Goal: Check status: Check status

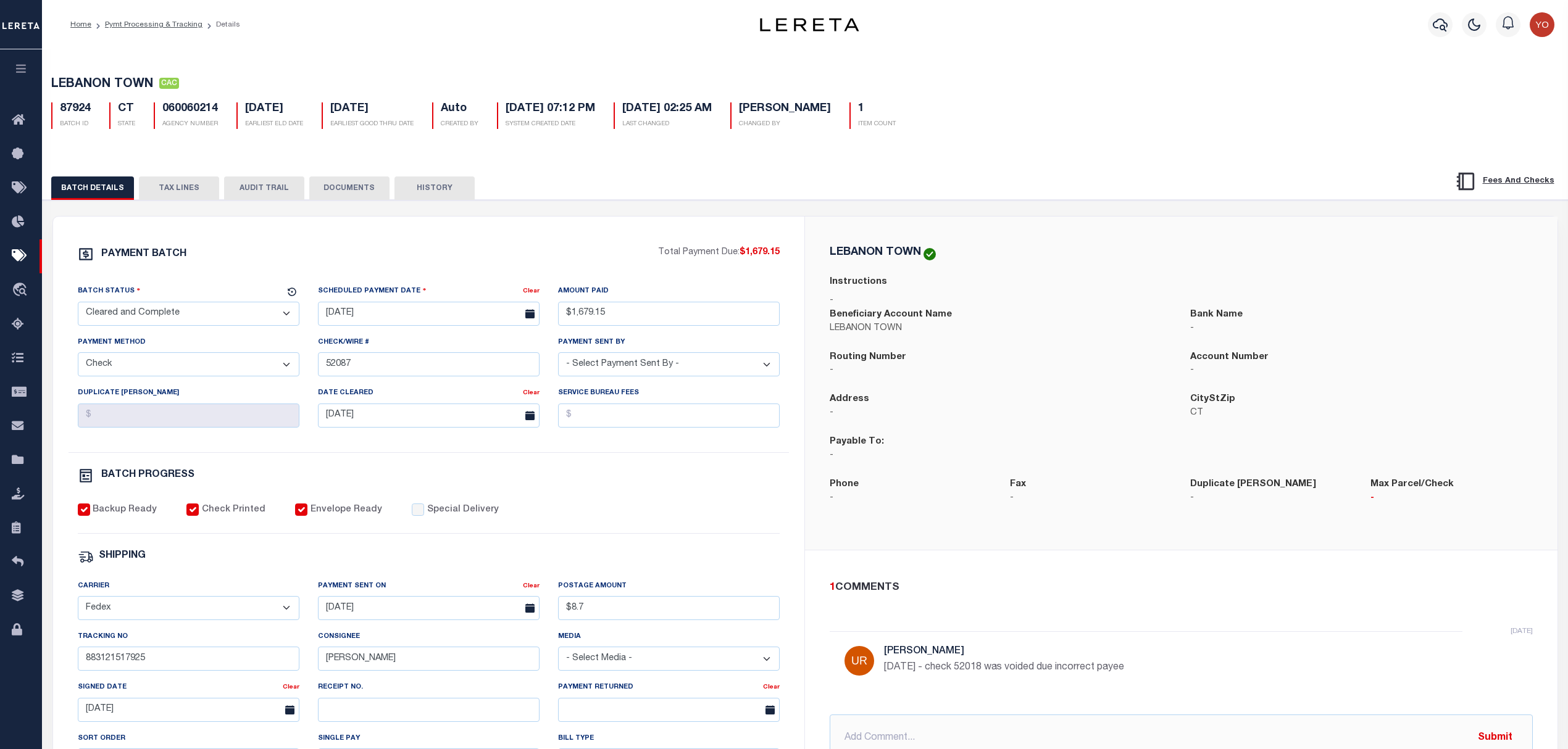
select select "CAC"
select select "CHK"
select select "[PERSON_NAME]"
select select "FDX"
drag, startPoint x: 877, startPoint y: 374, endPoint x: 1156, endPoint y: 490, distance: 302.2
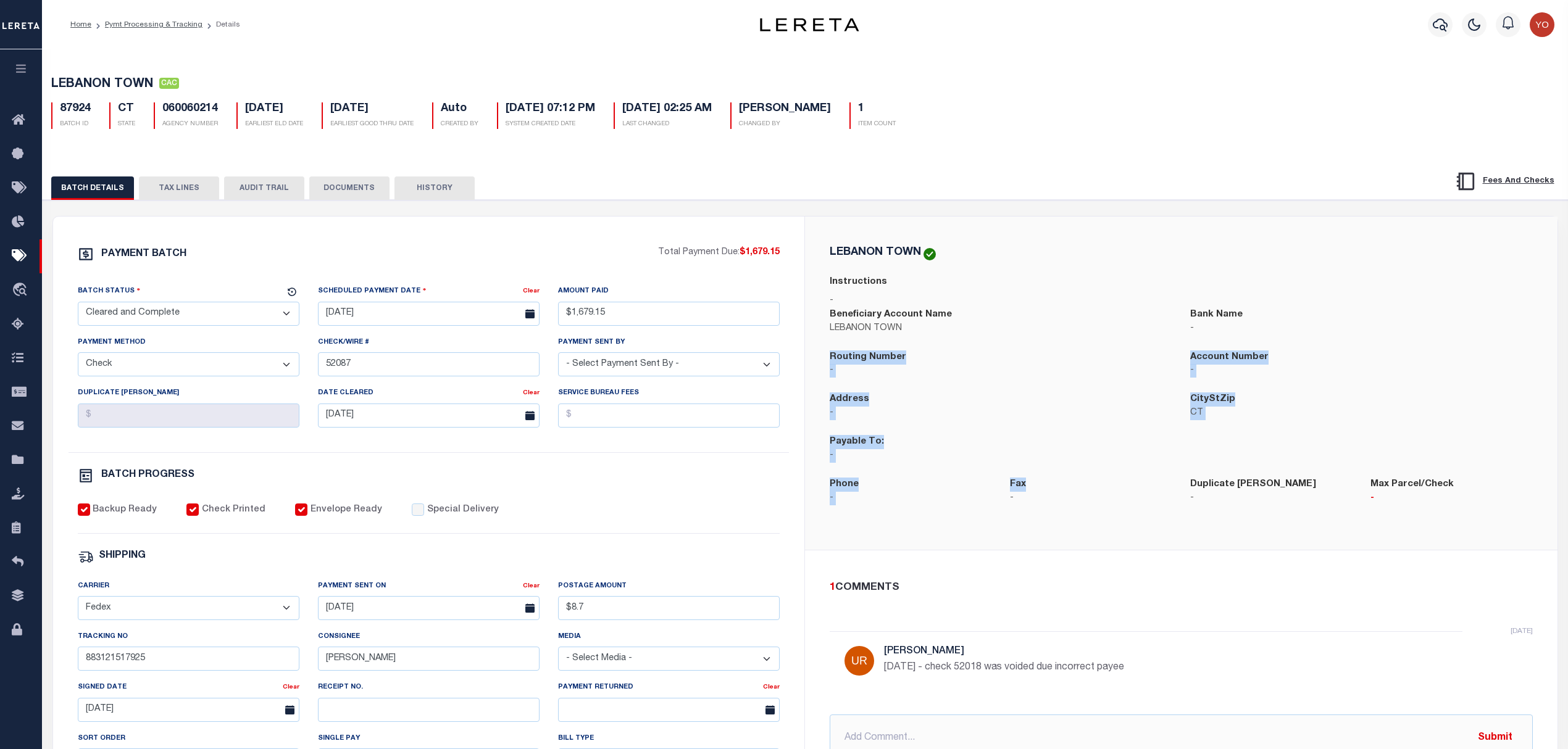
click at [1156, 490] on div "LEBANON TOWN Instructions - Beneficiary Account Name LEBANON TOWN Bank Name - R…" at bounding box center [1181, 383] width 723 height 274
click at [1102, 505] on p "-" at bounding box center [1091, 499] width 162 height 14
drag, startPoint x: 829, startPoint y: 405, endPoint x: 1023, endPoint y: 498, distance: 215.1
click at [1023, 498] on div "LEBANON TOWN Instructions - Beneficiary Account Name LEBANON TOWN Bank Name - R…" at bounding box center [1181, 383] width 723 height 274
click at [989, 478] on div "Payable To: -" at bounding box center [1001, 456] width 361 height 43
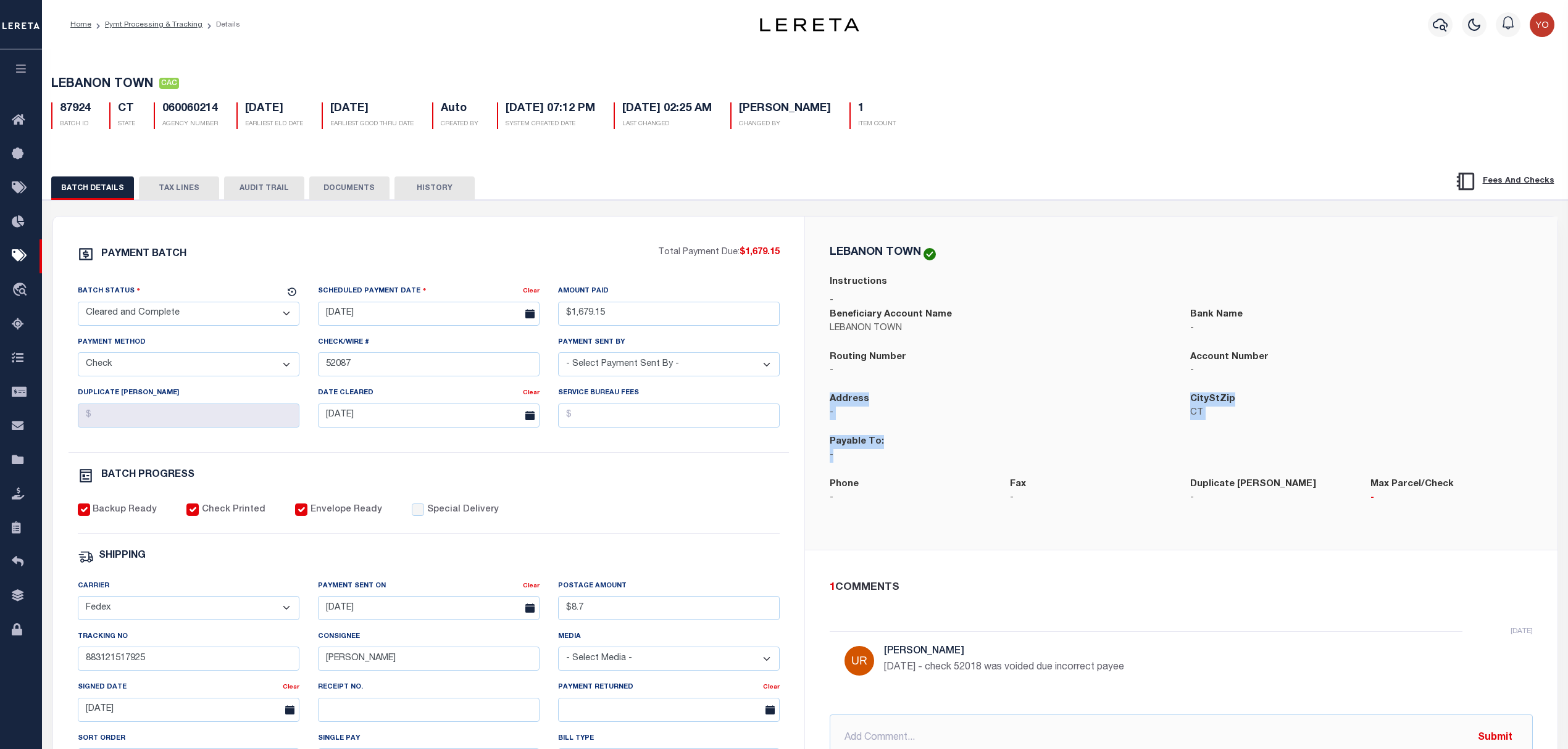
drag, startPoint x: 829, startPoint y: 404, endPoint x: 842, endPoint y: 457, distance: 54.6
click at [842, 457] on div "Address - CityStZip CT Payable To: -" at bounding box center [1181, 435] width 722 height 85
click at [924, 446] on div "Payable To: -" at bounding box center [1000, 449] width 342 height 28
drag, startPoint x: 189, startPoint y: 518, endPoint x: 217, endPoint y: 524, distance: 28.6
click at [226, 517] on div "Check Printed" at bounding box center [226, 511] width 79 height 14
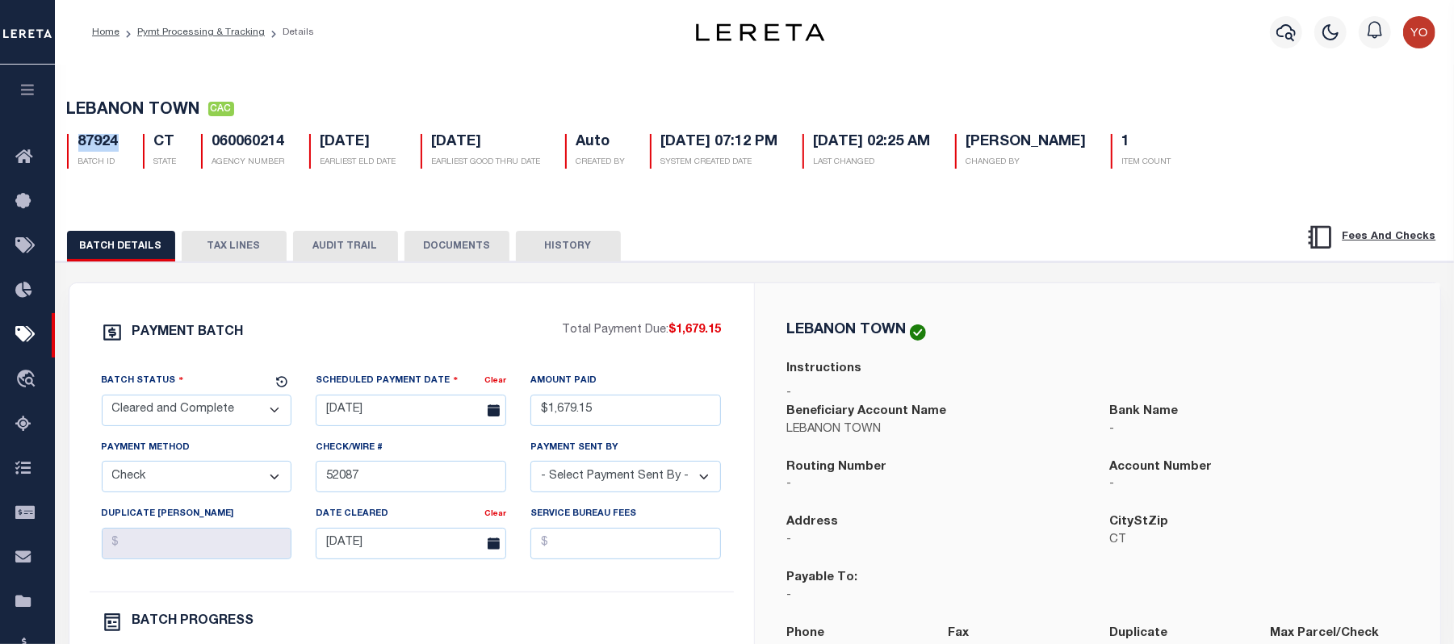
drag, startPoint x: 123, startPoint y: 146, endPoint x: 78, endPoint y: 146, distance: 44.4
click at [78, 146] on div "87924 BATCH ID" at bounding box center [93, 151] width 76 height 35
copy h5 "87924"
drag, startPoint x: 292, startPoint y: 145, endPoint x: 208, endPoint y: 147, distance: 83.2
click at [208, 147] on div "060060214 AGENCY NUMBER" at bounding box center [243, 151] width 108 height 35
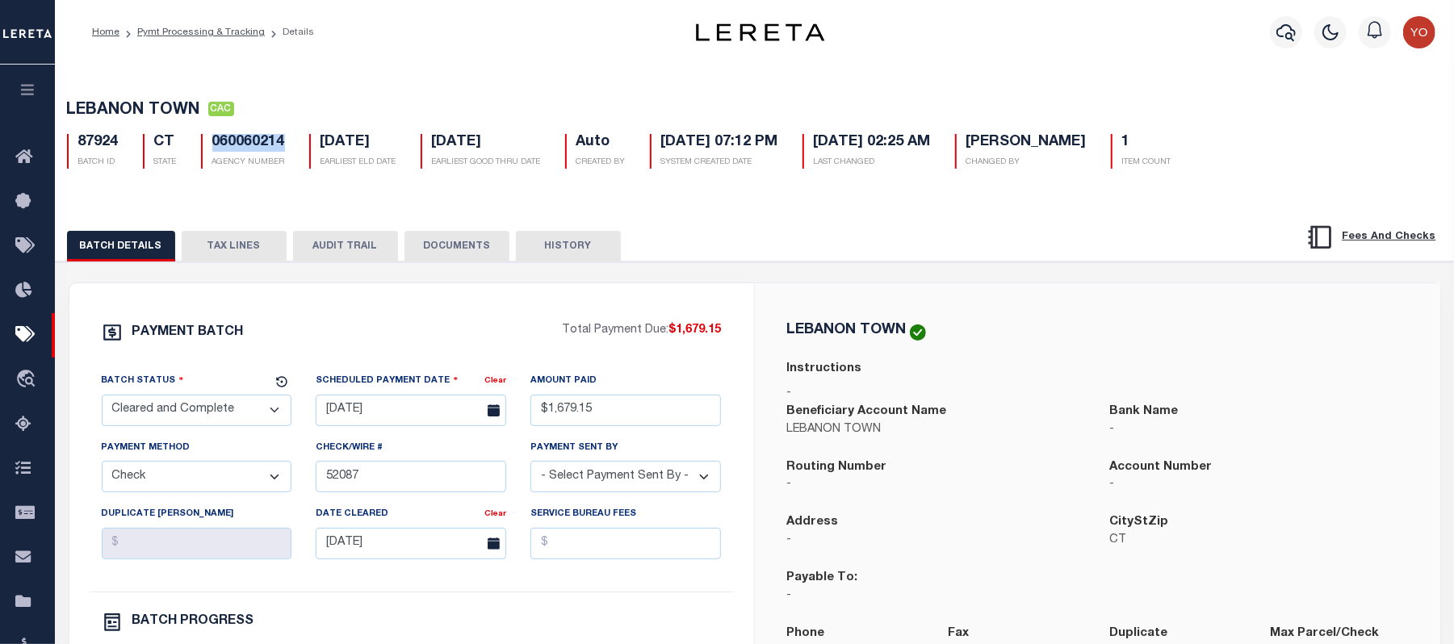
copy h5 "060060214"
drag, startPoint x: 301, startPoint y: 152, endPoint x: 207, endPoint y: 147, distance: 94.6
click at [207, 147] on div "87924 BATCH ID CT STATE 060060214 AGENCY NUMBER 08/01/2025 EARLIEST ELD DATE 08…" at bounding box center [755, 145] width 1400 height 48
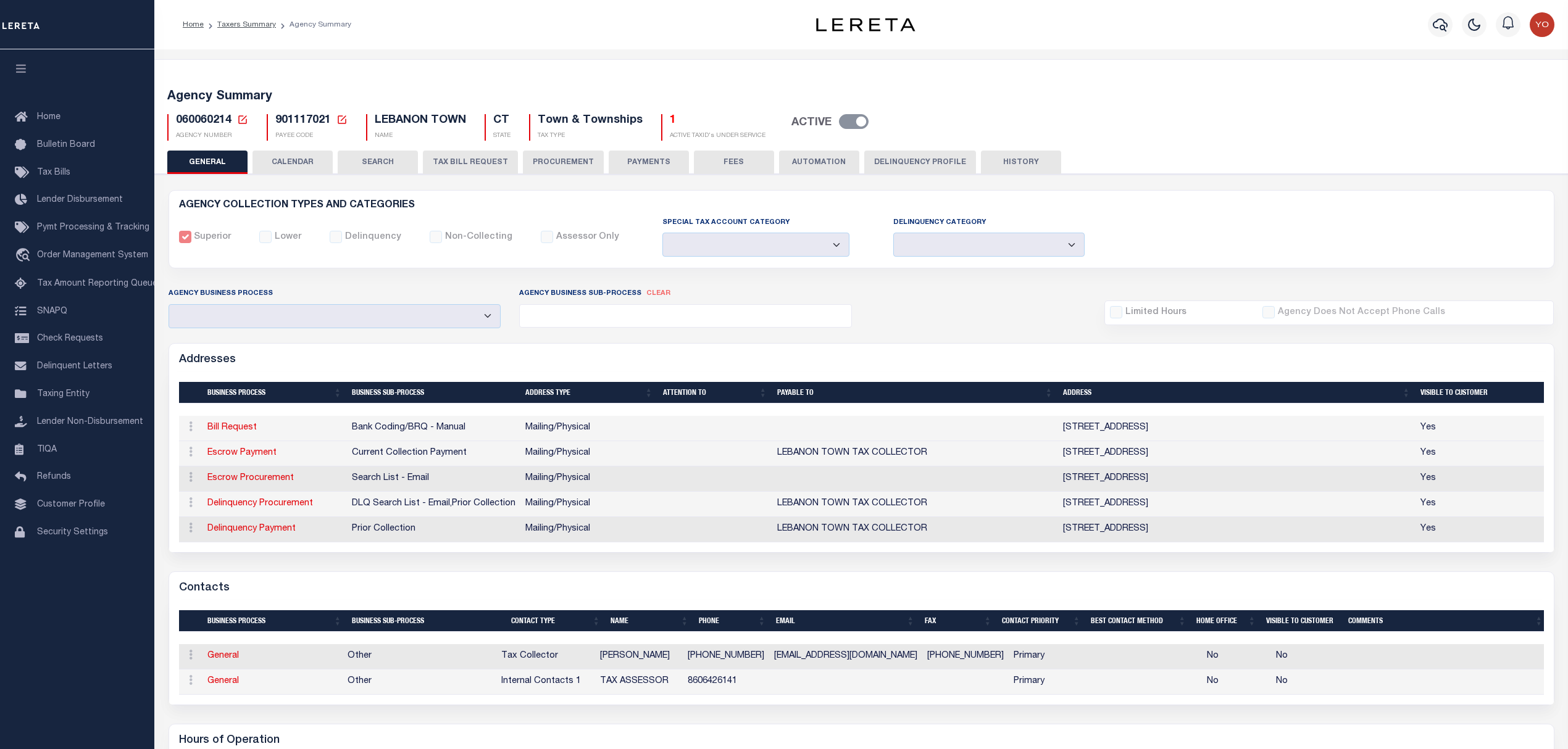
select select
click at [235, 432] on link "Bill Request" at bounding box center [232, 427] width 50 height 8
select select
select select "1"
checkbox input "false"
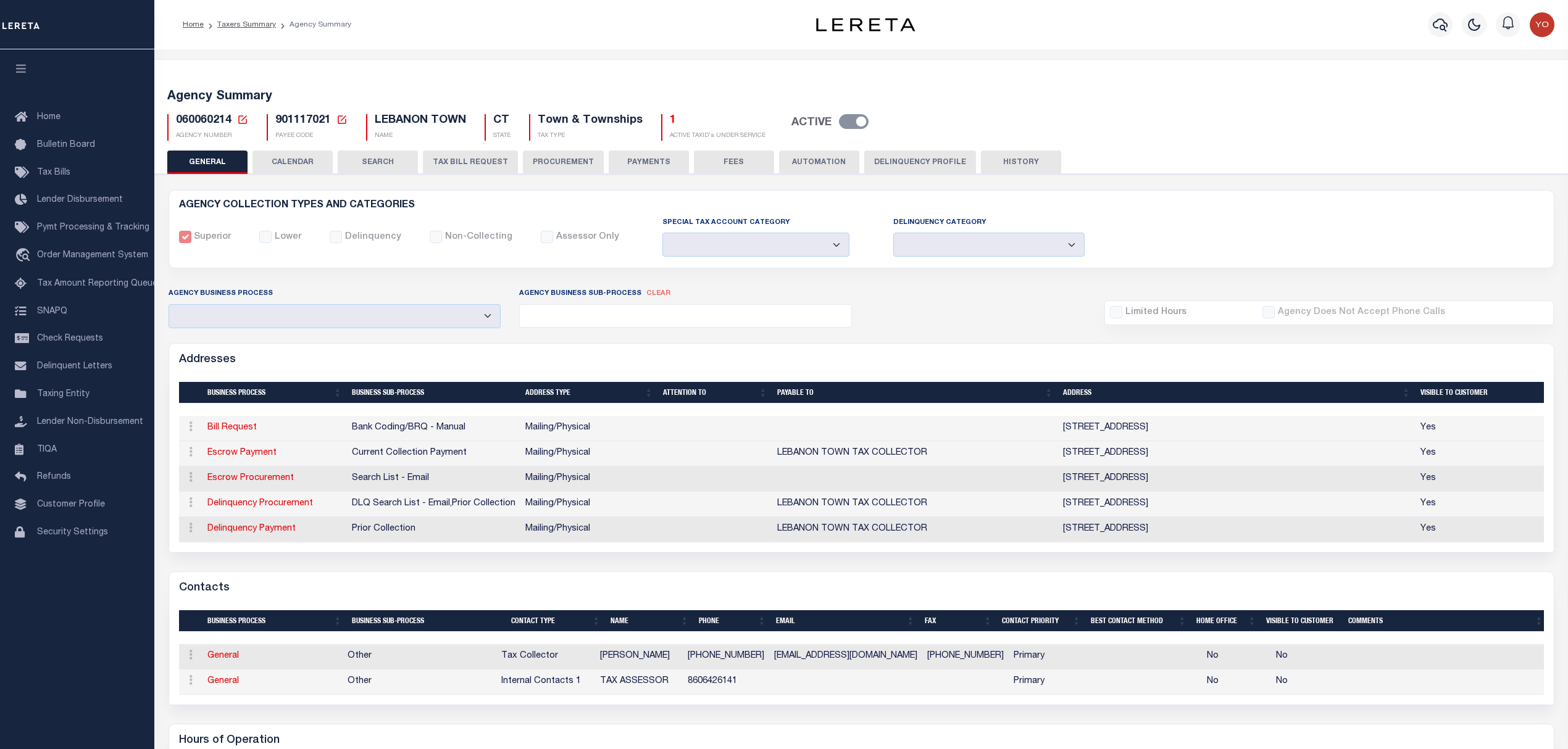
select select
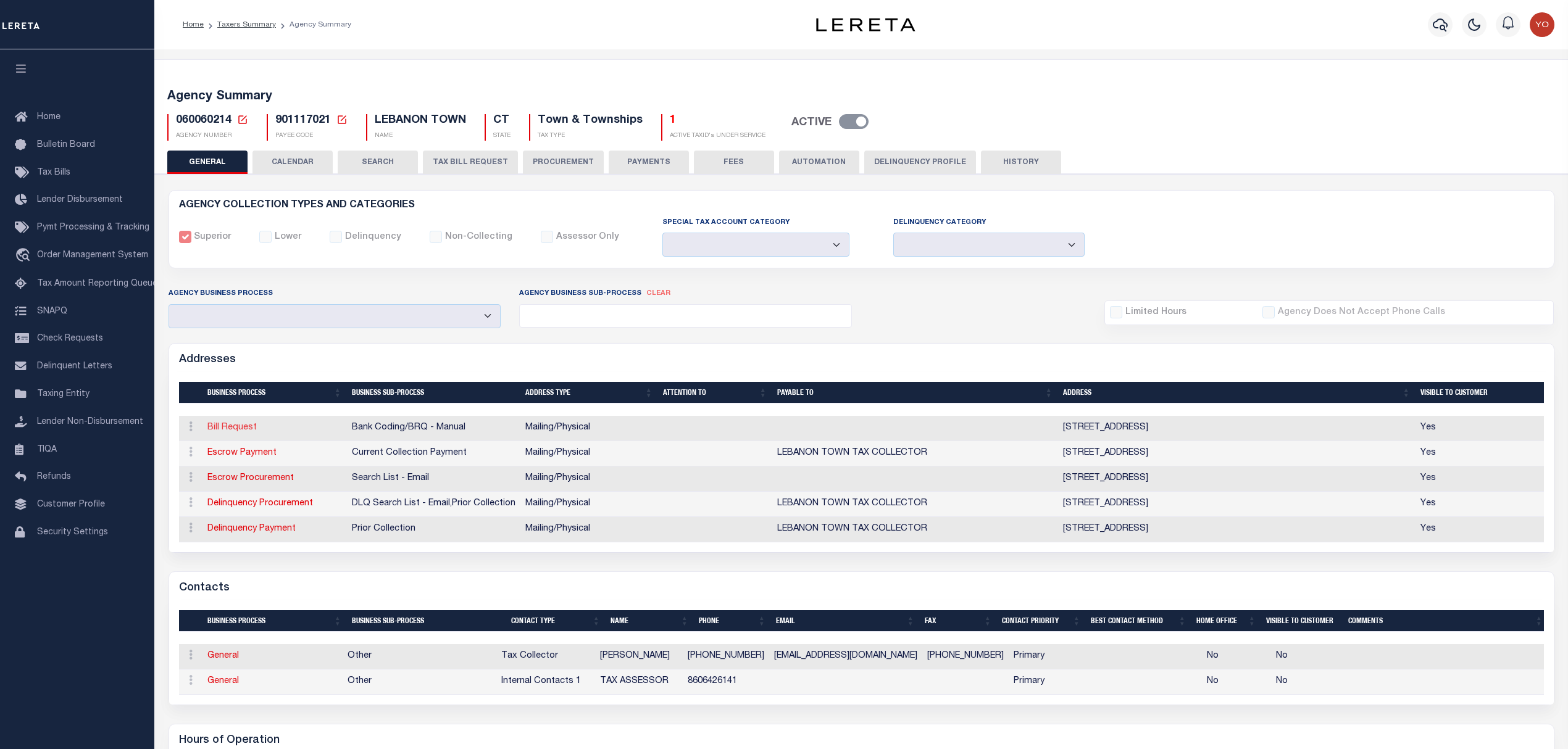
type input "579 EXETER RD"
type input "LEBANON"
select select "CT"
type input "06249-1506"
select select "5"
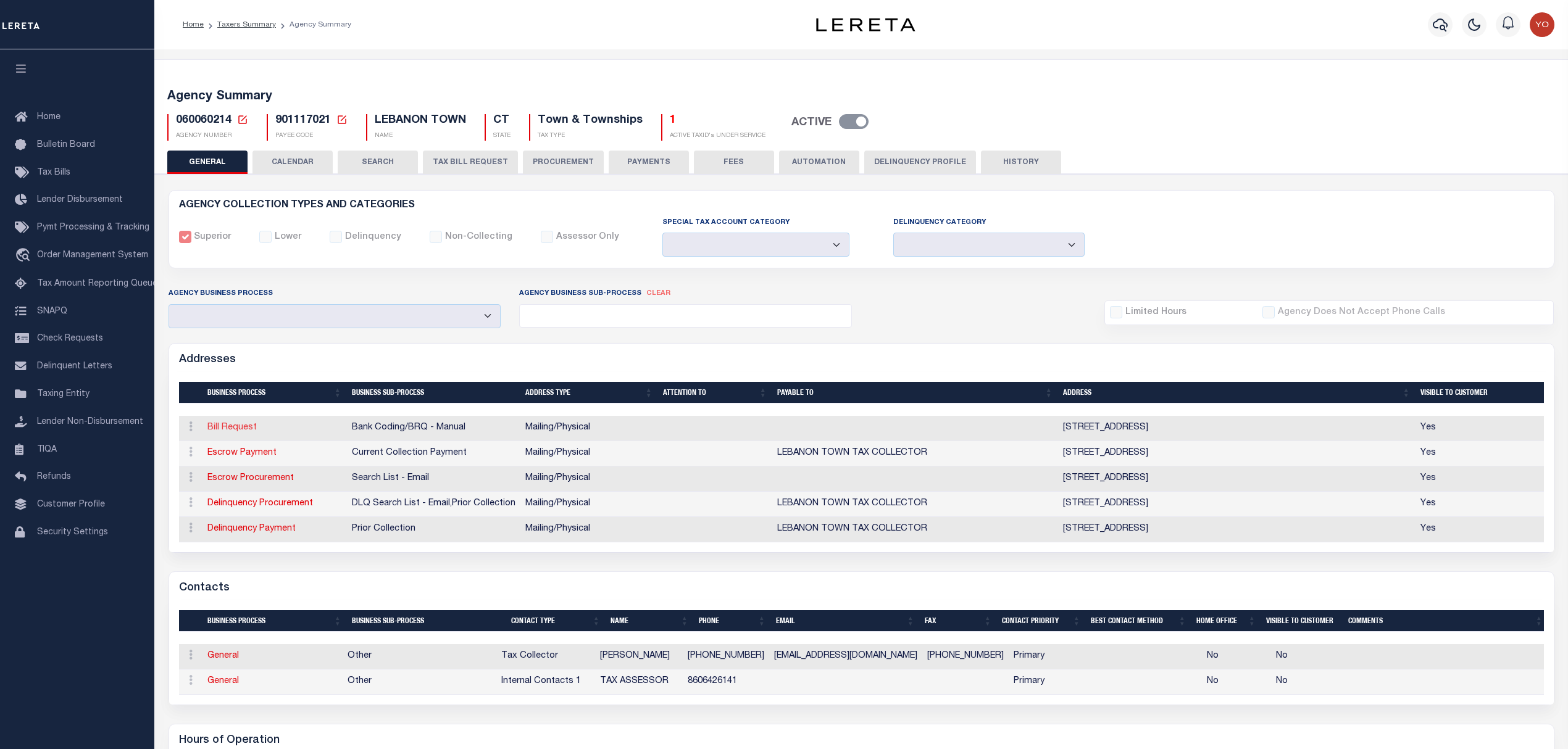
checkbox input "true"
select select "1"
select select "2"
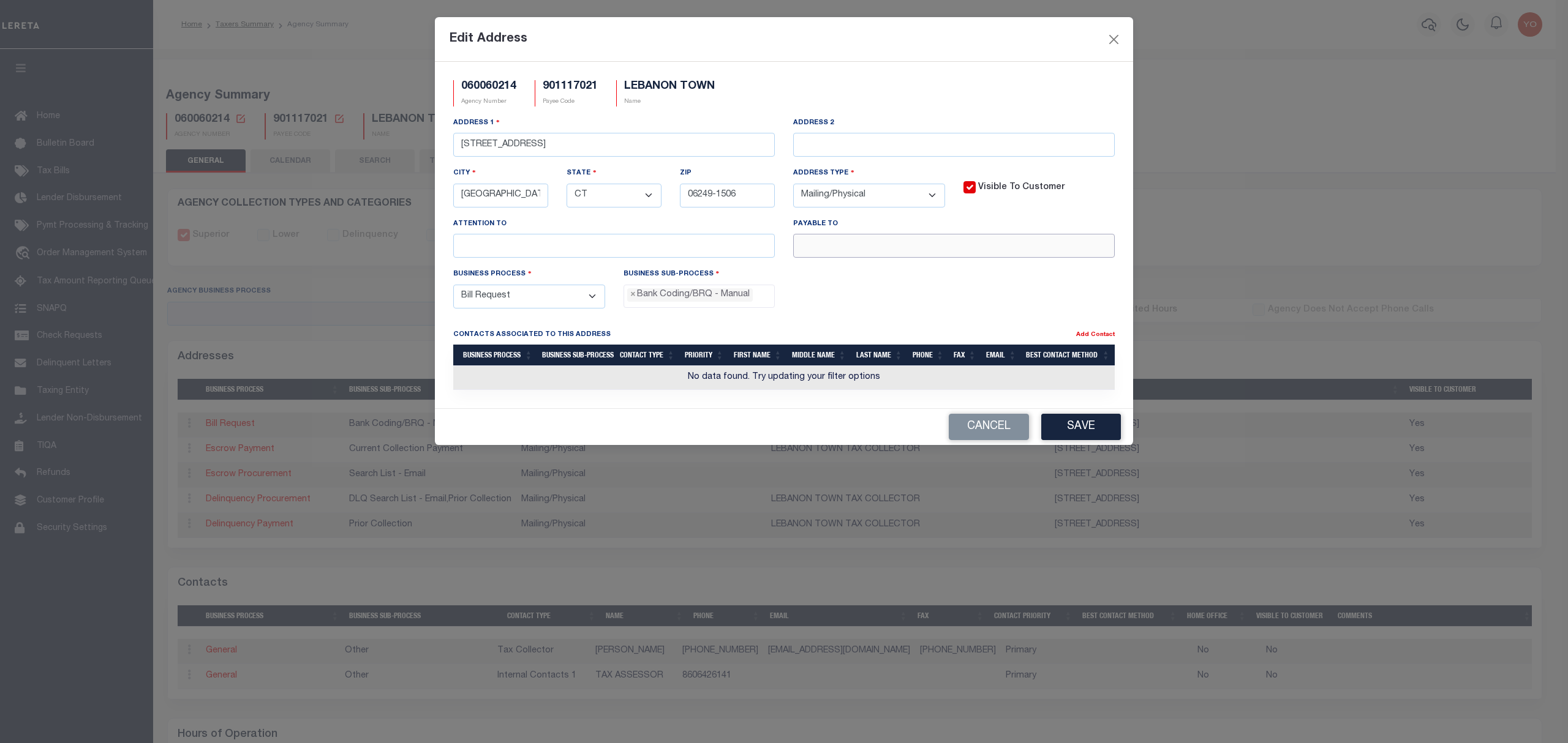
drag, startPoint x: 809, startPoint y: 249, endPoint x: 1066, endPoint y: 243, distance: 257.1
click at [1066, 243] on input "text" at bounding box center [954, 245] width 322 height 24
drag, startPoint x: 533, startPoint y: 149, endPoint x: 420, endPoint y: 148, distance: 113.0
click at [420, 148] on div "Edit Address 060060214 Agency Number 901117021 Payee Code LEBANON TOWN Name Add…" at bounding box center [784, 372] width 1568 height 743
click at [867, 199] on select "- Select - FedEx/Overnight Lock Box Mailing Mailing/Physical Physical" at bounding box center [869, 195] width 152 height 24
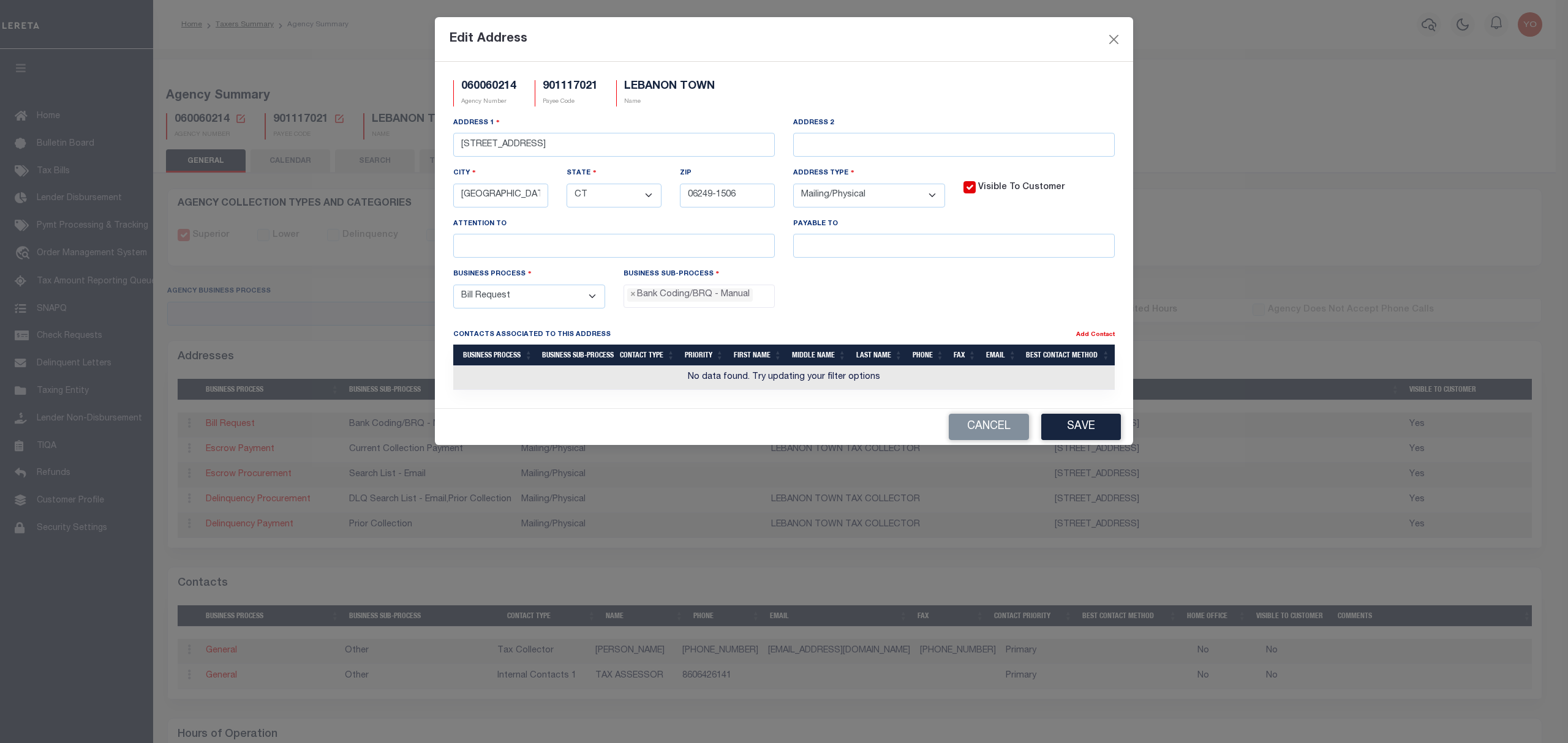
click at [866, 199] on select "- Select - FedEx/Overnight Lock Box Mailing Mailing/Physical Physical" at bounding box center [869, 195] width 152 height 24
click at [988, 437] on button "Cancel" at bounding box center [989, 427] width 80 height 27
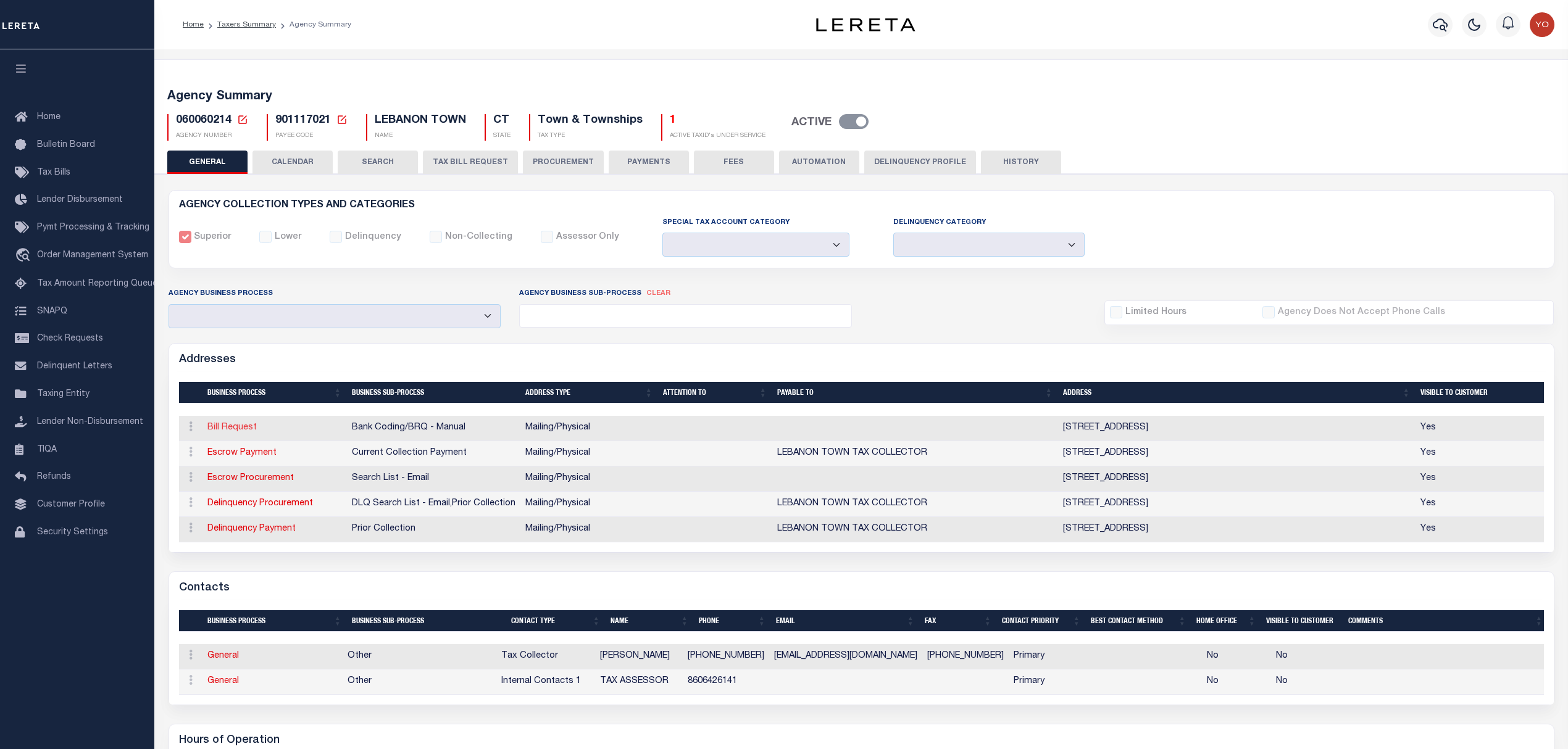
click at [229, 432] on link "Bill Request" at bounding box center [232, 427] width 50 height 8
select select
select select "1"
checkbox input "false"
select select
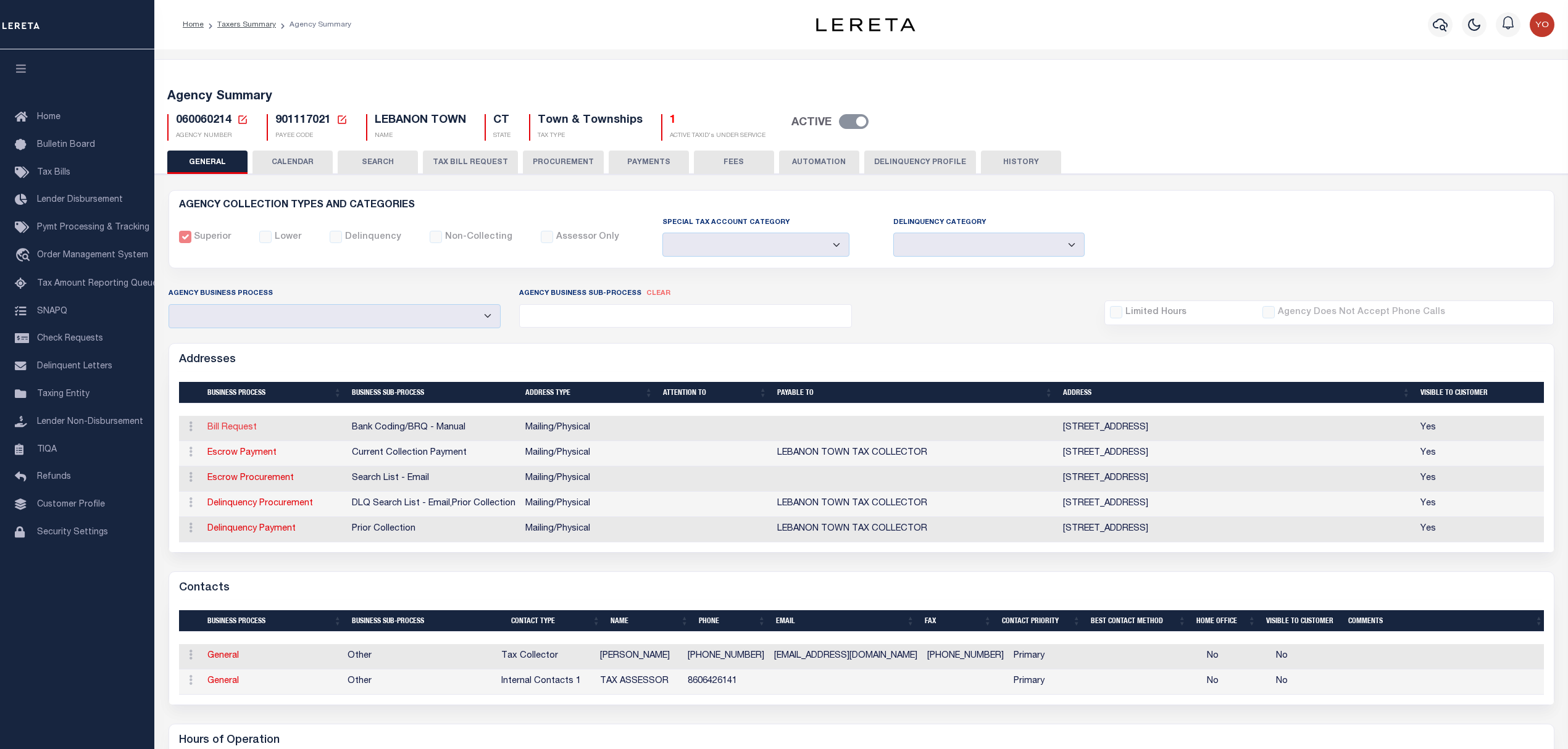
select select
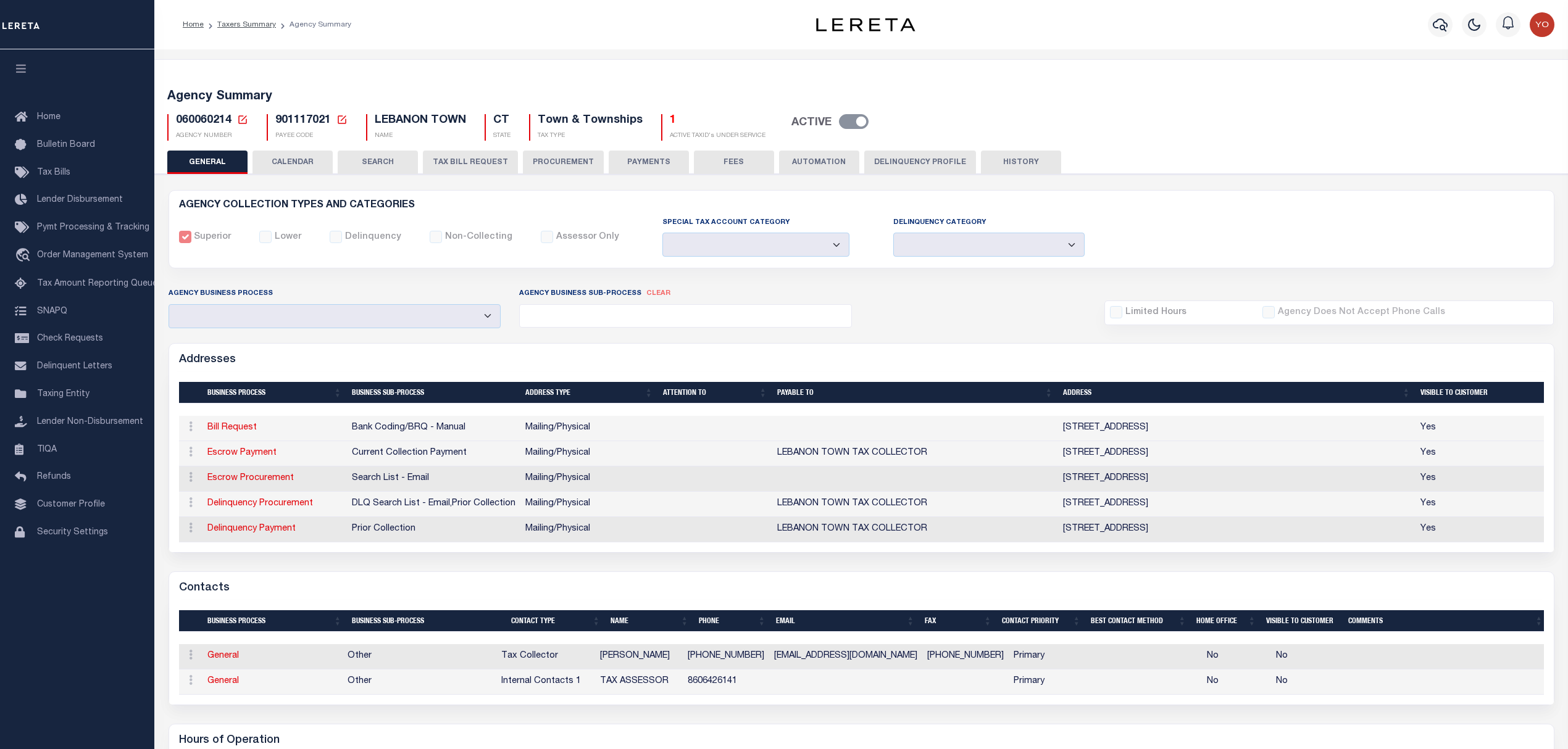
type input "579 EXETER RD"
type input "LEBANON"
select select "CT"
type input "06249-1506"
select select "5"
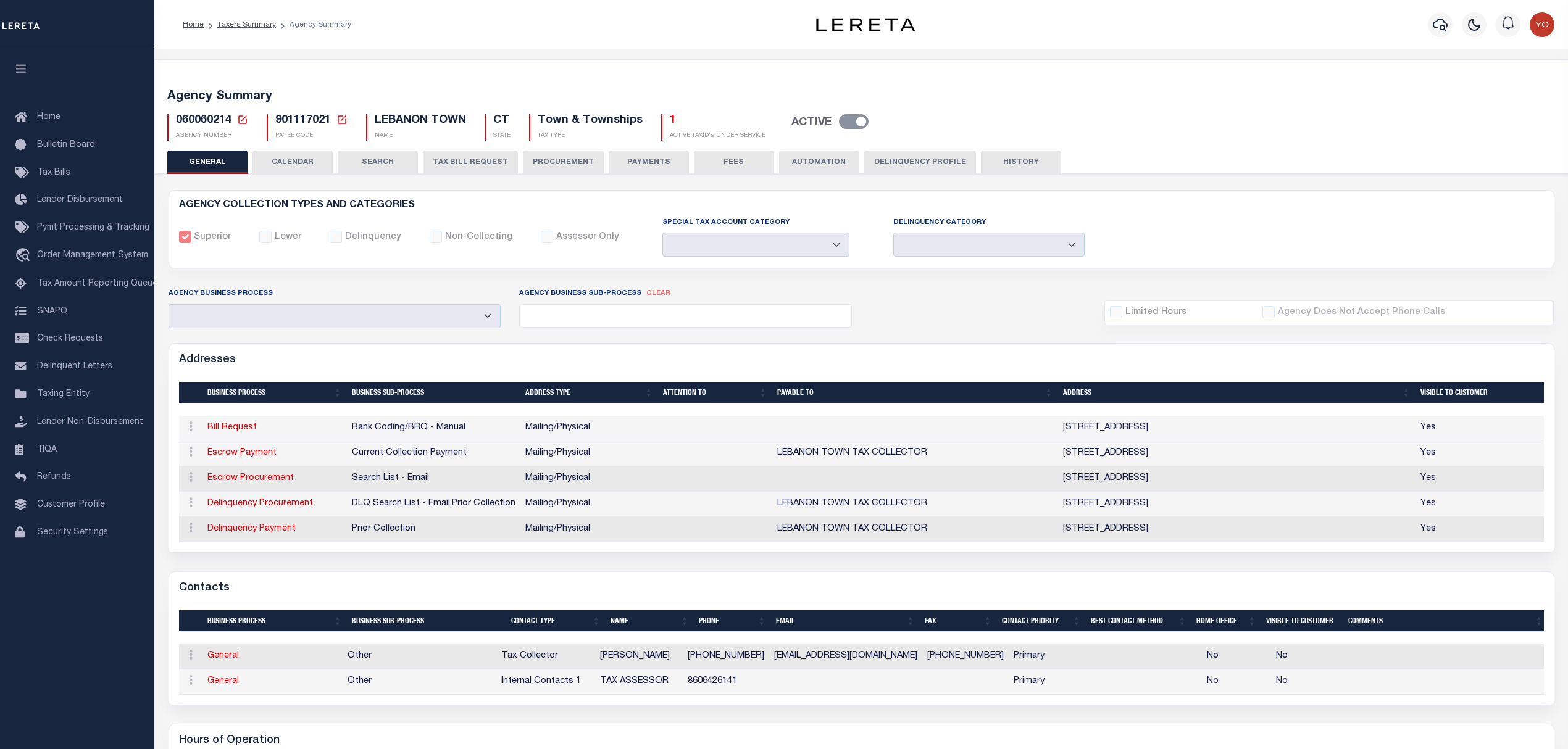
checkbox input "true"
select select "1"
select select "2"
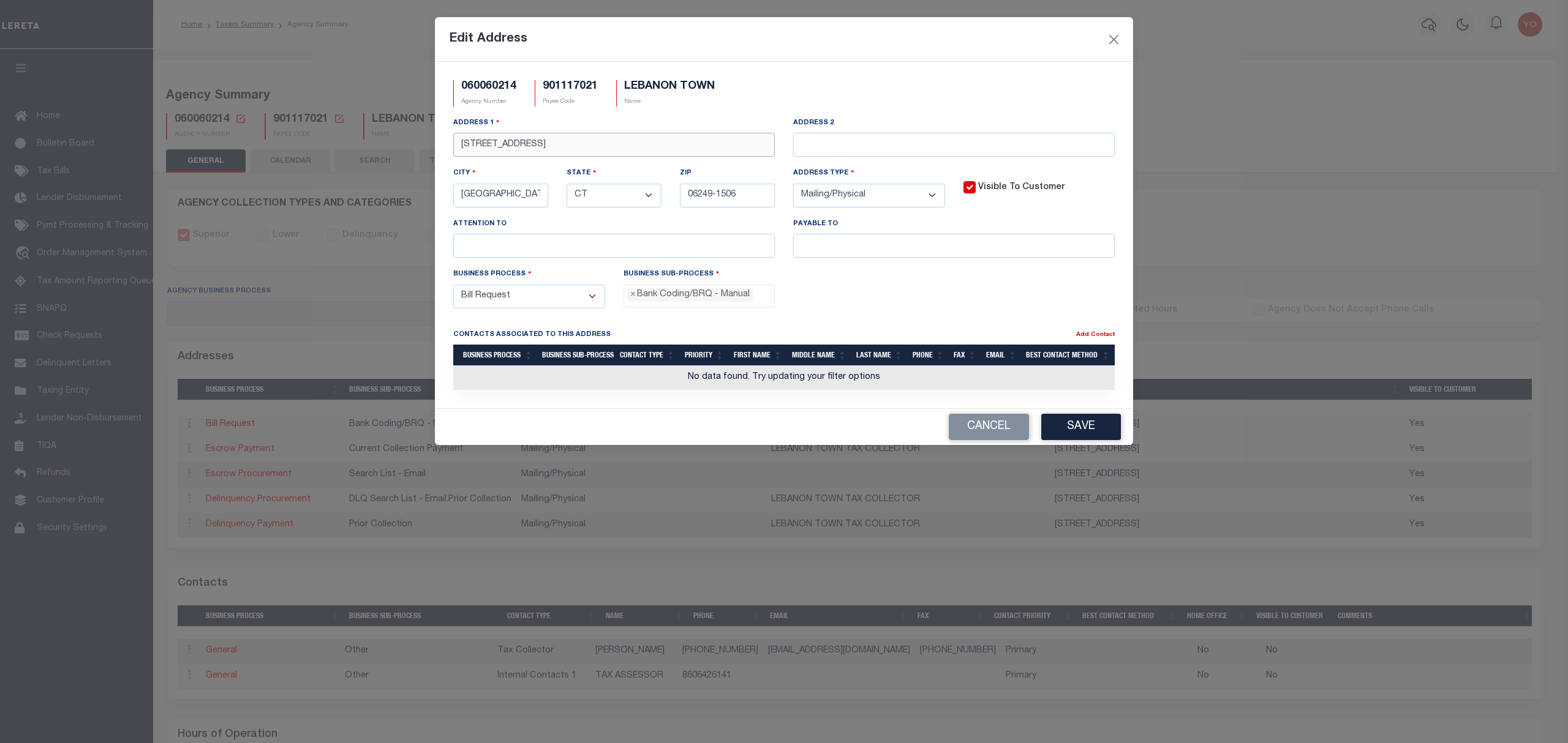
drag, startPoint x: 522, startPoint y: 142, endPoint x: 279, endPoint y: 140, distance: 243.0
click at [275, 140] on div "Edit Address 060060214 Agency Number 901117021 Payee Code LEBANON TOWN Name Add…" at bounding box center [784, 372] width 1568 height 743
click at [825, 249] on input "text" at bounding box center [954, 245] width 322 height 24
click at [995, 434] on button "Cancel" at bounding box center [989, 427] width 80 height 27
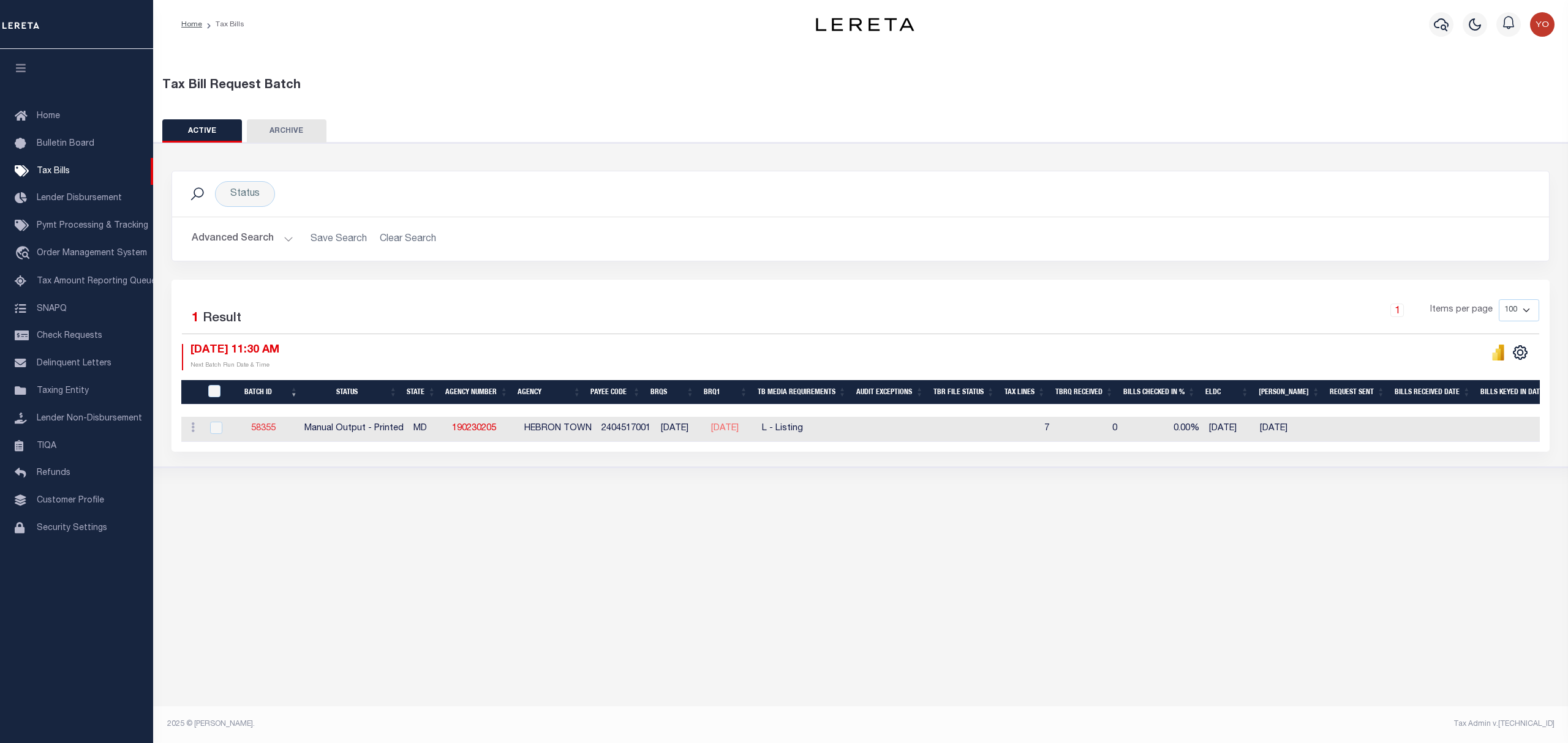
click at [270, 431] on link "58355" at bounding box center [263, 428] width 24 height 8
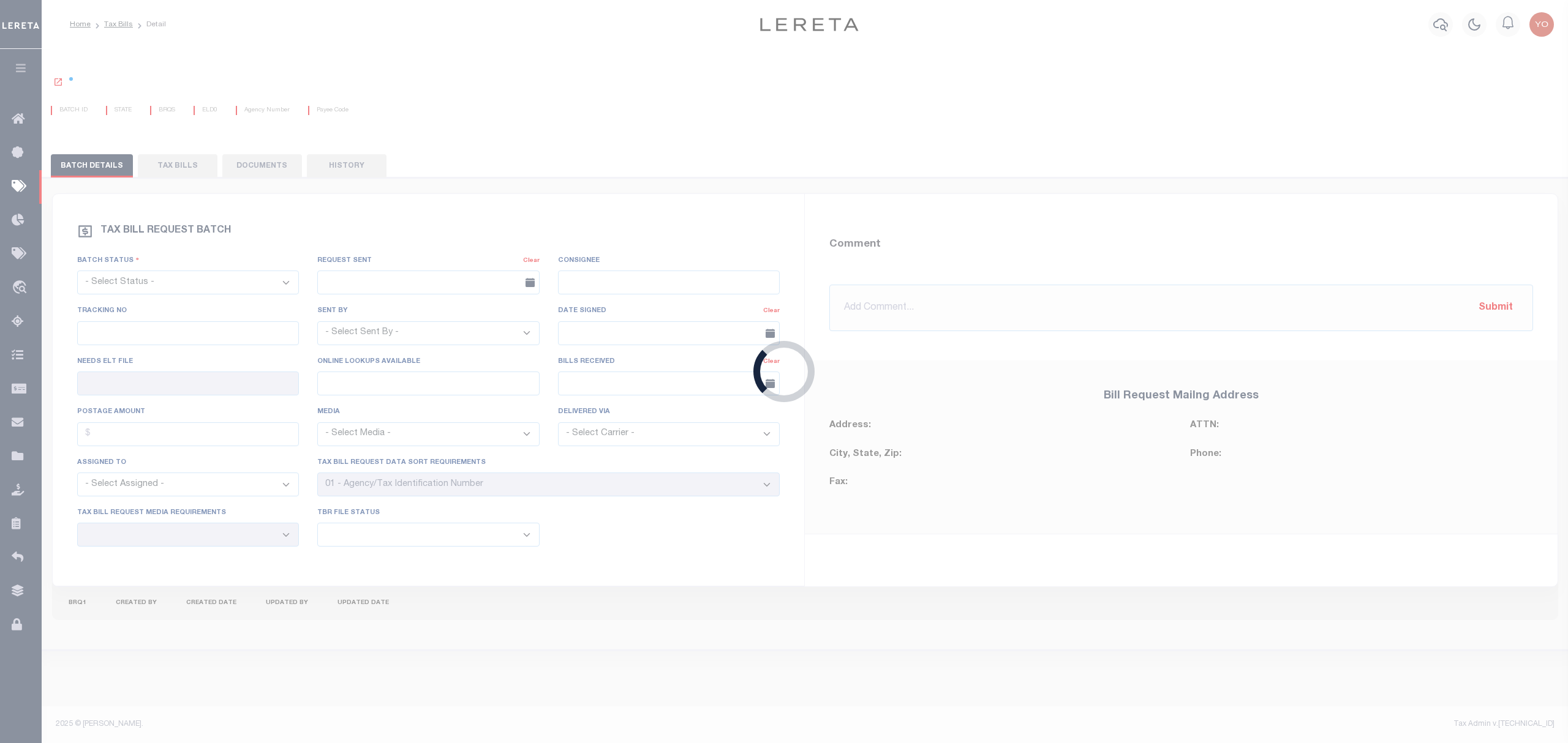
select select "PRT"
type input "No"
select select "27"
select select "20"
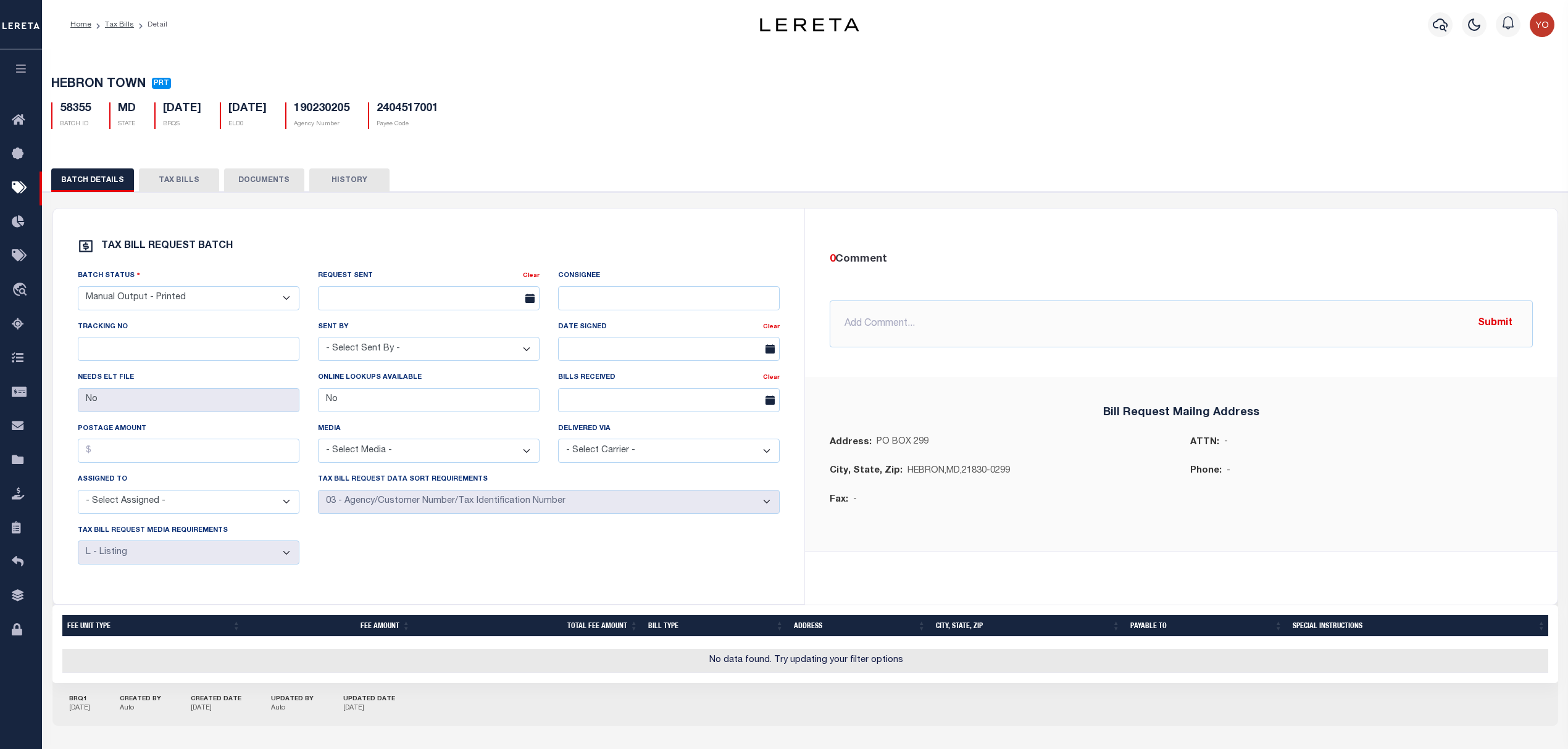
scroll to position [63, 0]
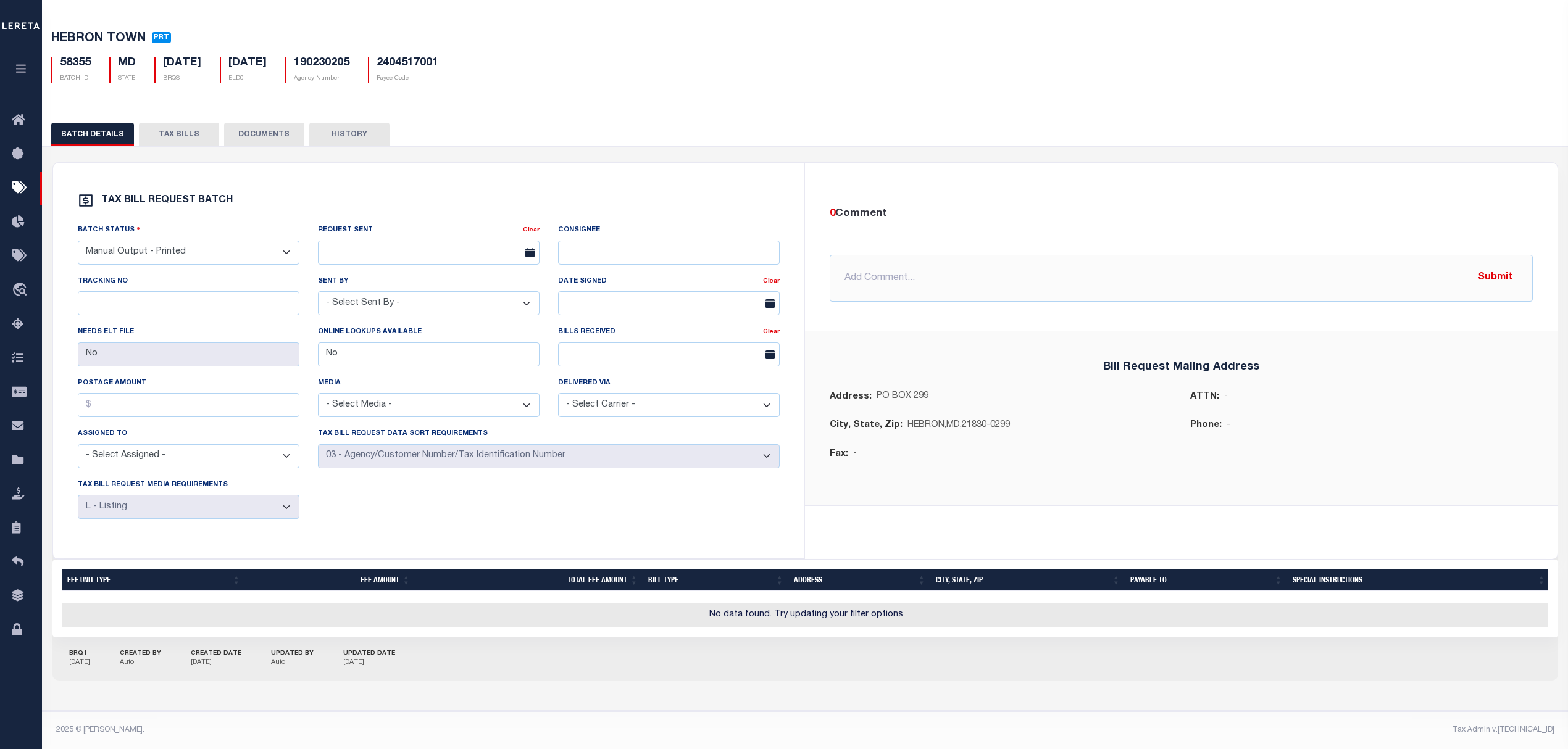
click at [168, 123] on button "TAX BILLS" at bounding box center [179, 135] width 80 height 24
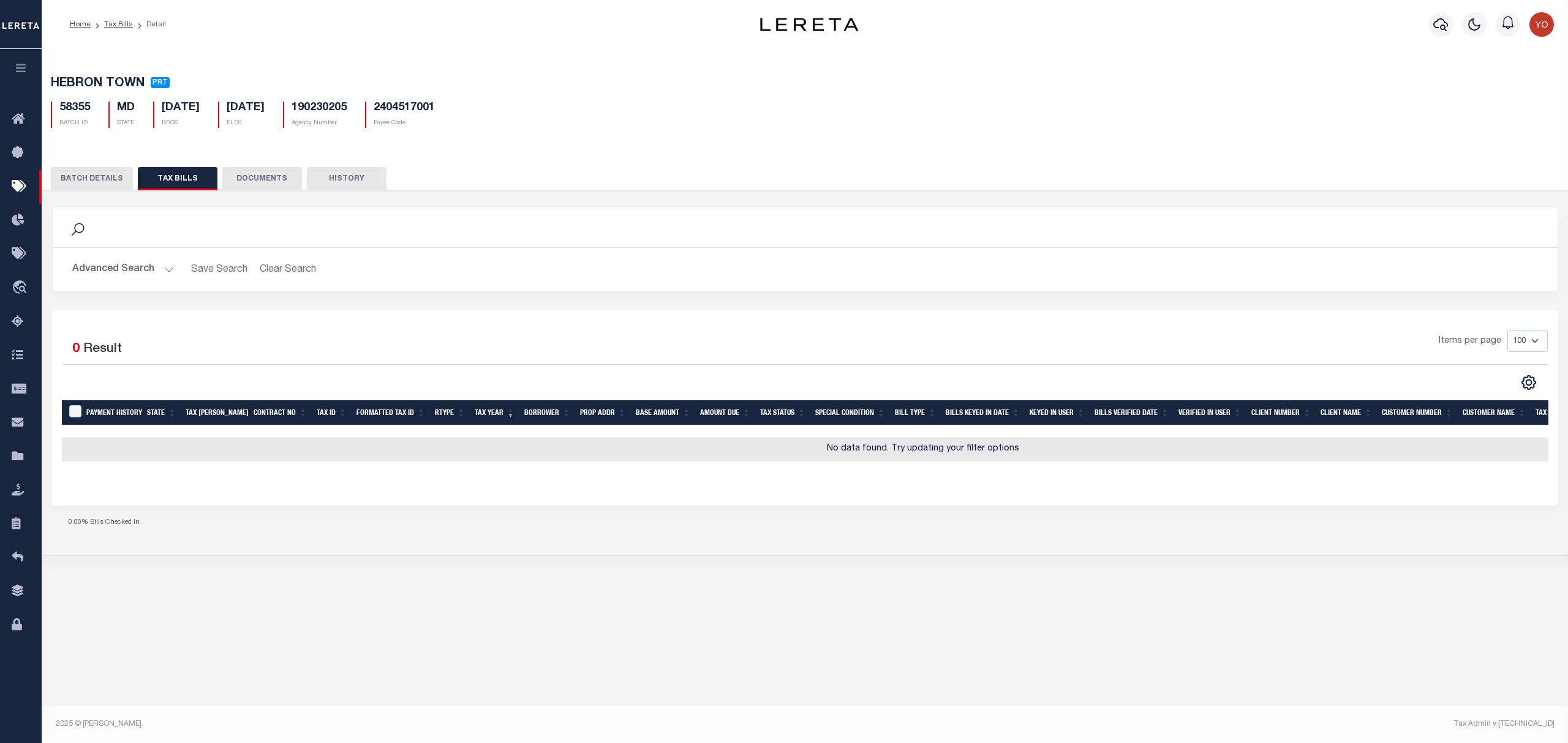
click at [112, 186] on button "BATCH DETAILS" at bounding box center [92, 178] width 82 height 24
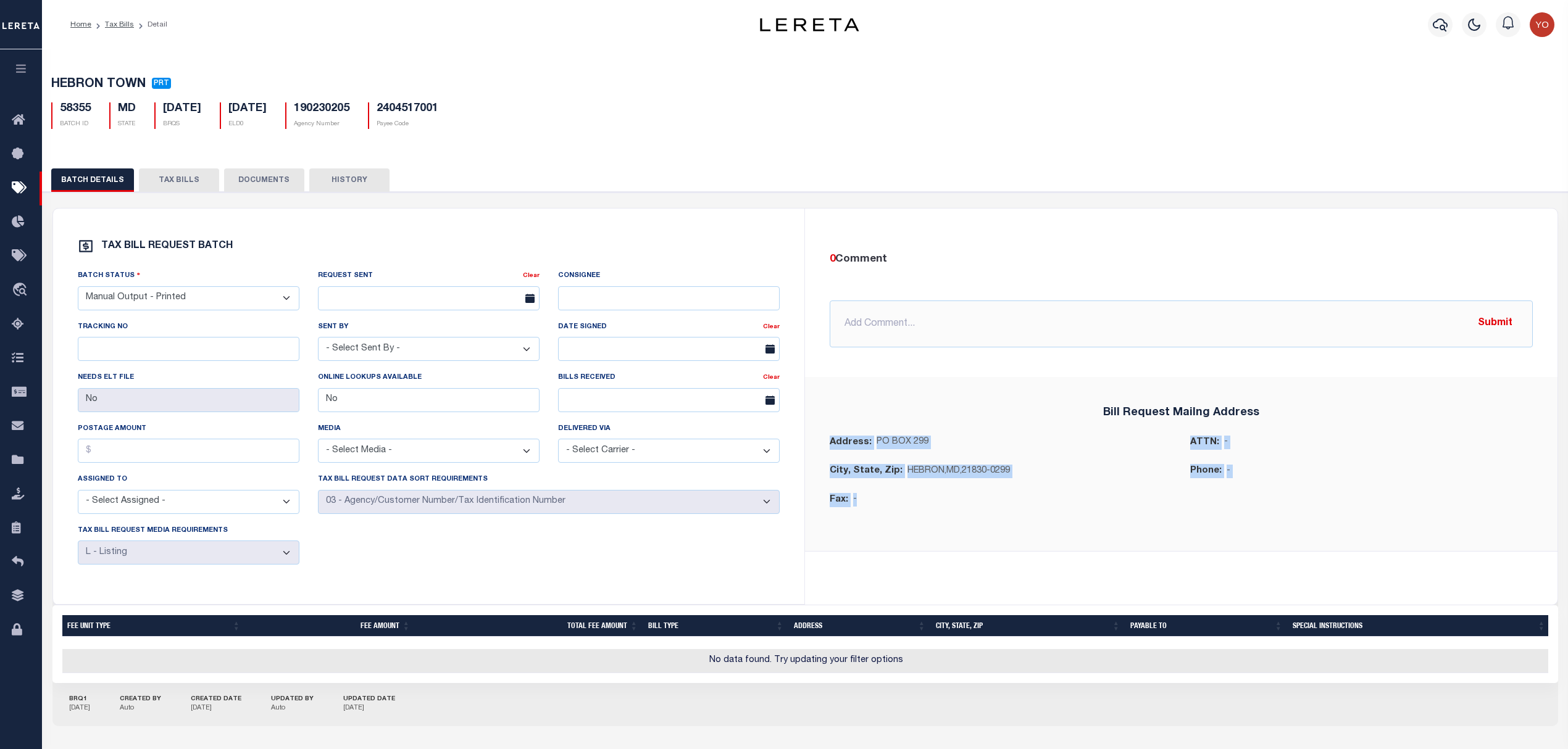
drag, startPoint x: 829, startPoint y: 440, endPoint x: 865, endPoint y: 502, distance: 71.7
click at [865, 502] on div "Bill Request Mailng Address Address: PO BOX 299 ATTN: - City, State, Zip: HEBRO…" at bounding box center [1181, 464] width 723 height 115
click at [930, 475] on p "HEBRON,MD,21830-0299" at bounding box center [959, 472] width 102 height 14
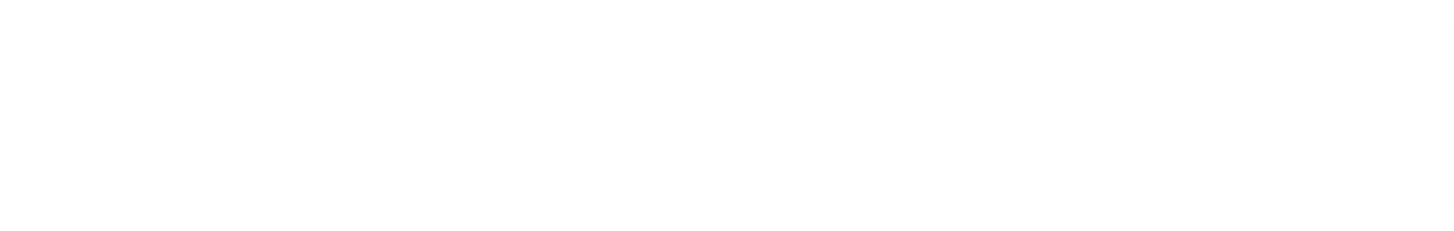
select select "CAC"
select select "CHK"
select select "[PERSON_NAME]"
select select "FDX"
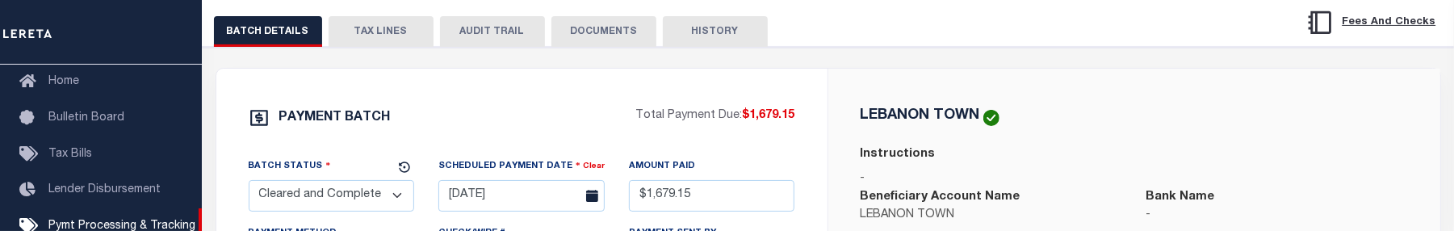
scroll to position [323, 0]
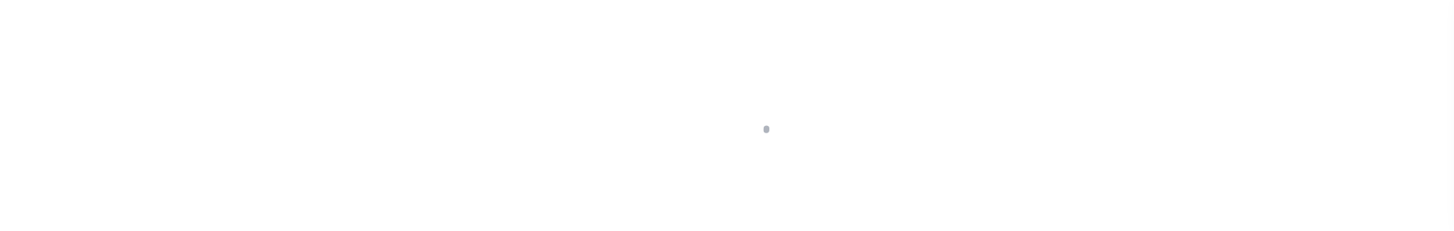
select select "CAC"
select select "CHK"
select select "Starek, Barbara"
select select "FDX"
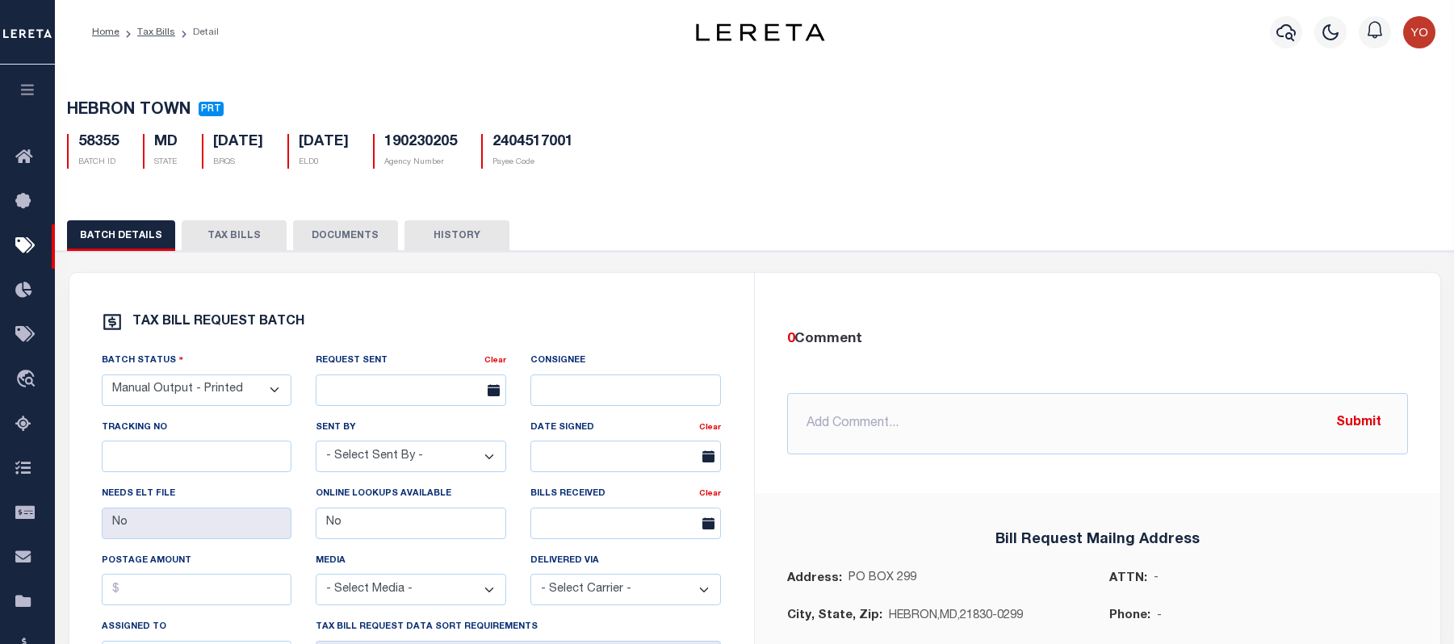
select select "PRT"
select select "27"
select select "20"
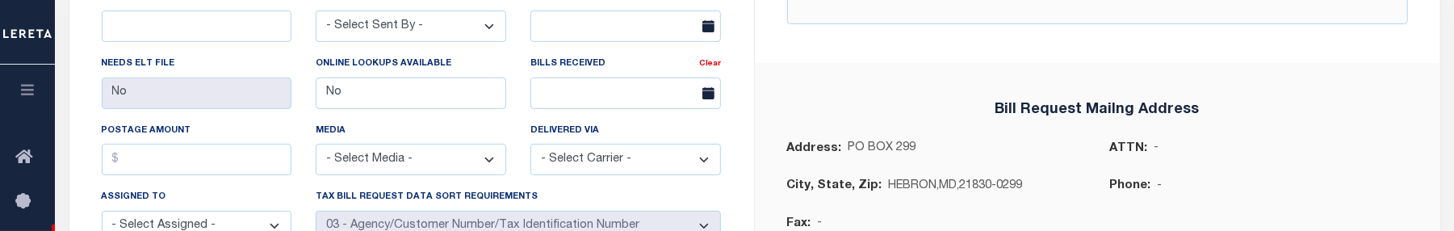
scroll to position [538, 0]
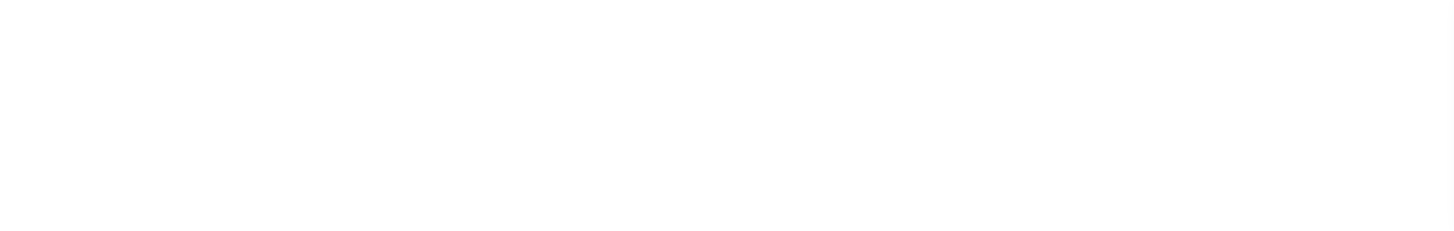
select select "PRT"
type input "No"
select select "27"
select select "20"
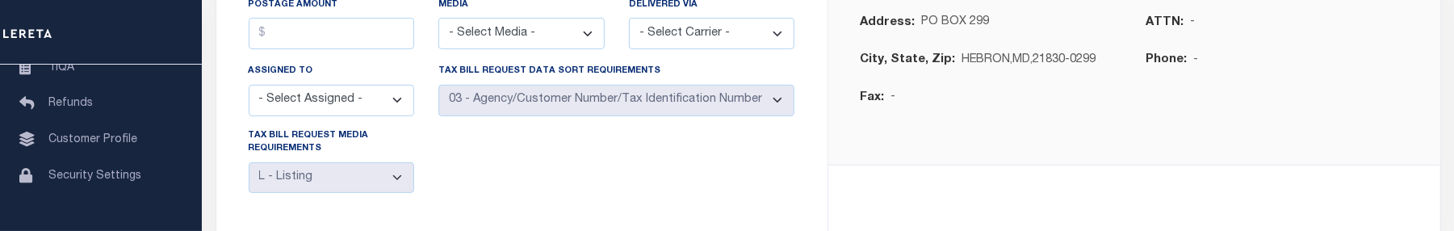
scroll to position [449, 0]
